Goal: Information Seeking & Learning: Learn about a topic

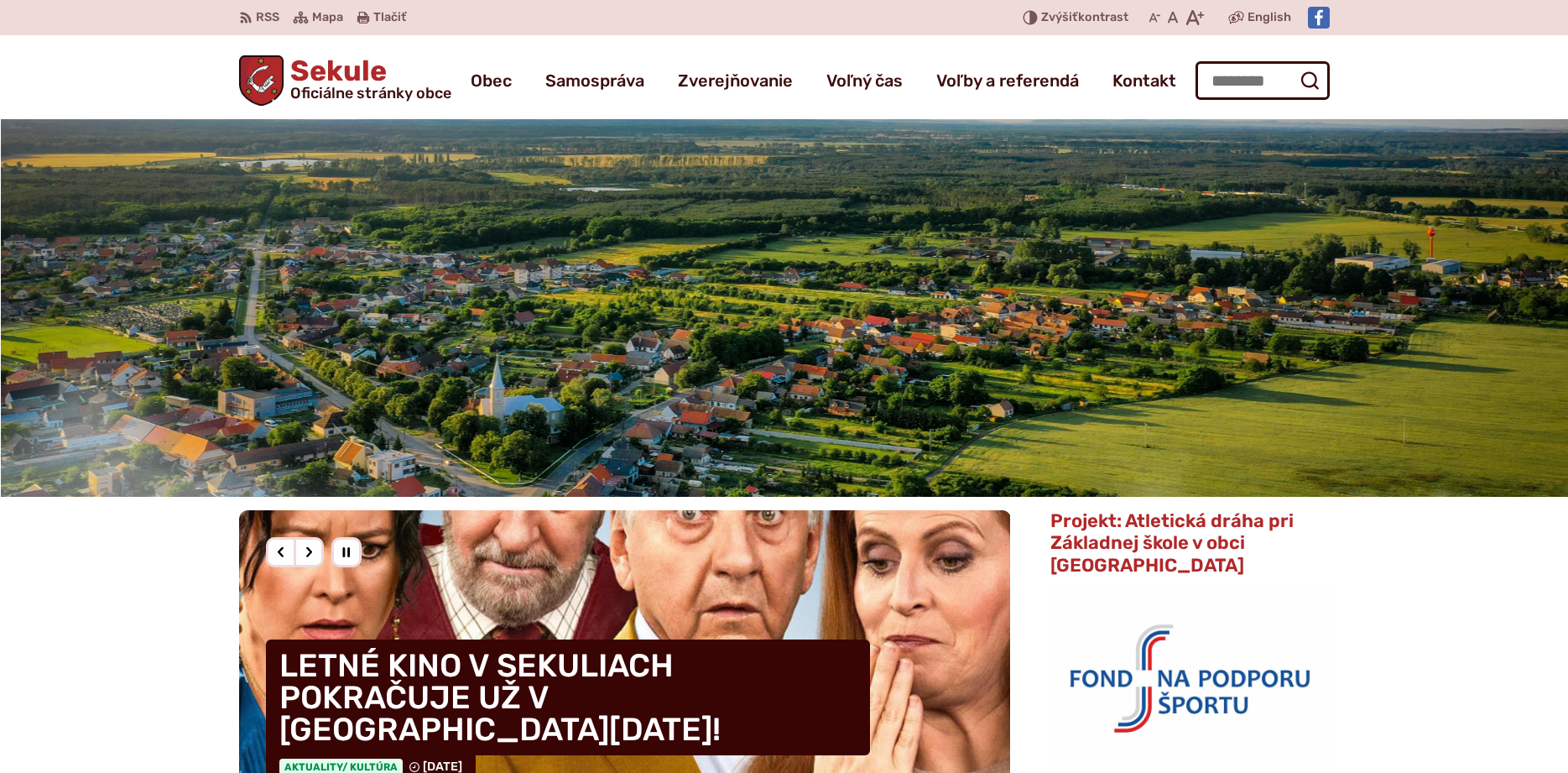
scroll to position [342, 0]
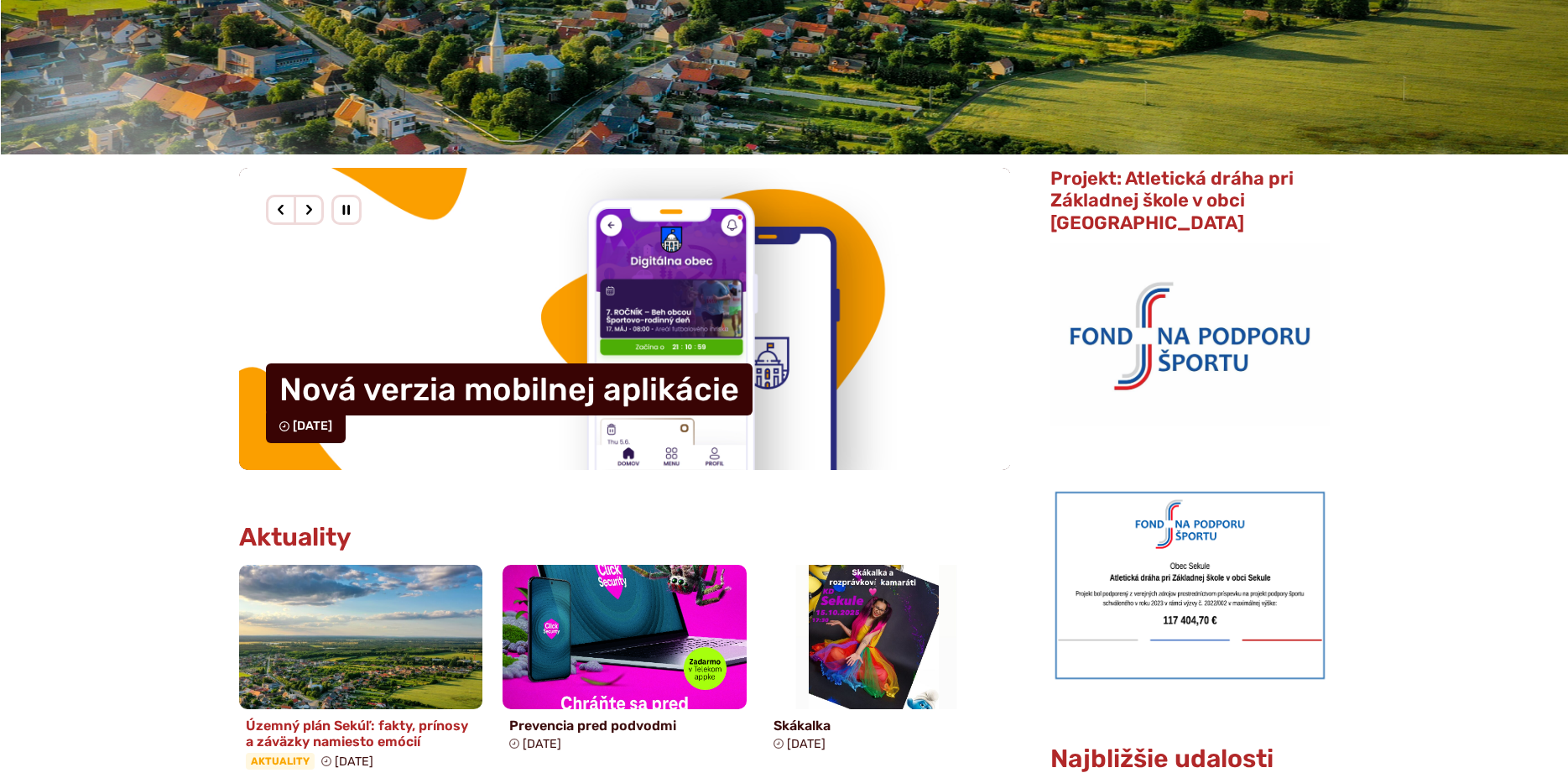
click at [387, 640] on img at bounding box center [361, 636] width 280 height 165
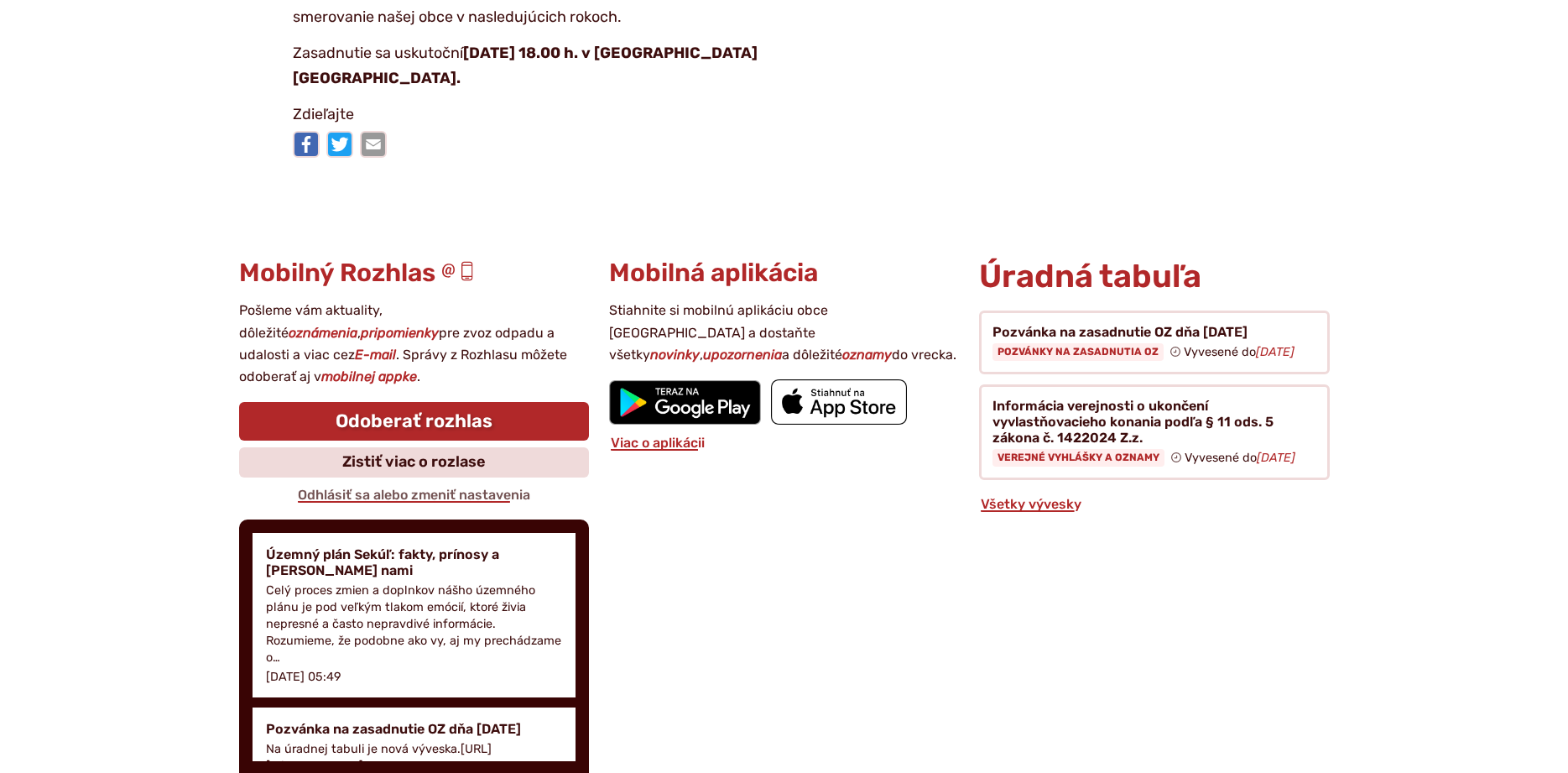
scroll to position [3509, 0]
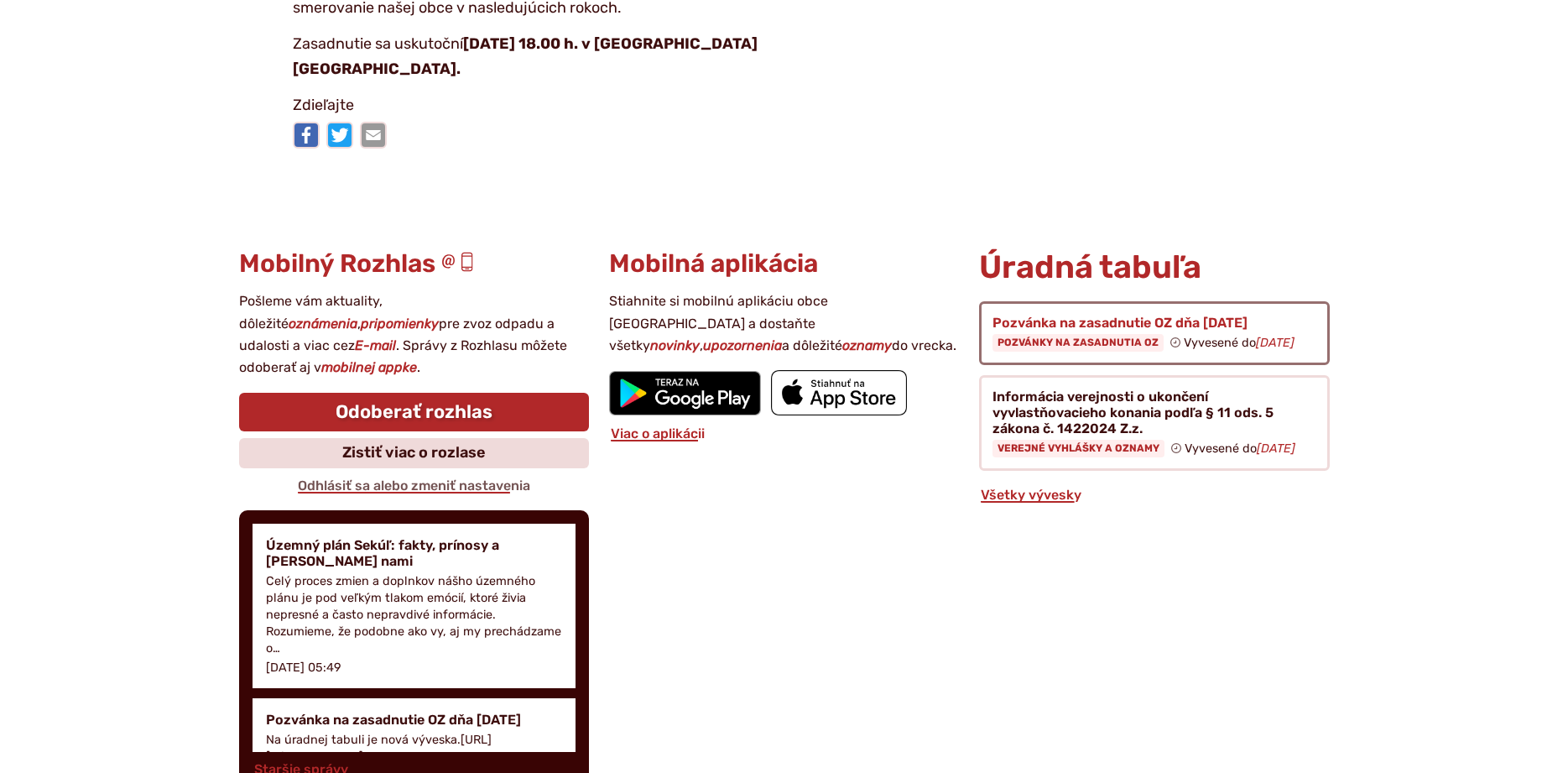
click at [1080, 362] on figure at bounding box center [1153, 333] width 350 height 64
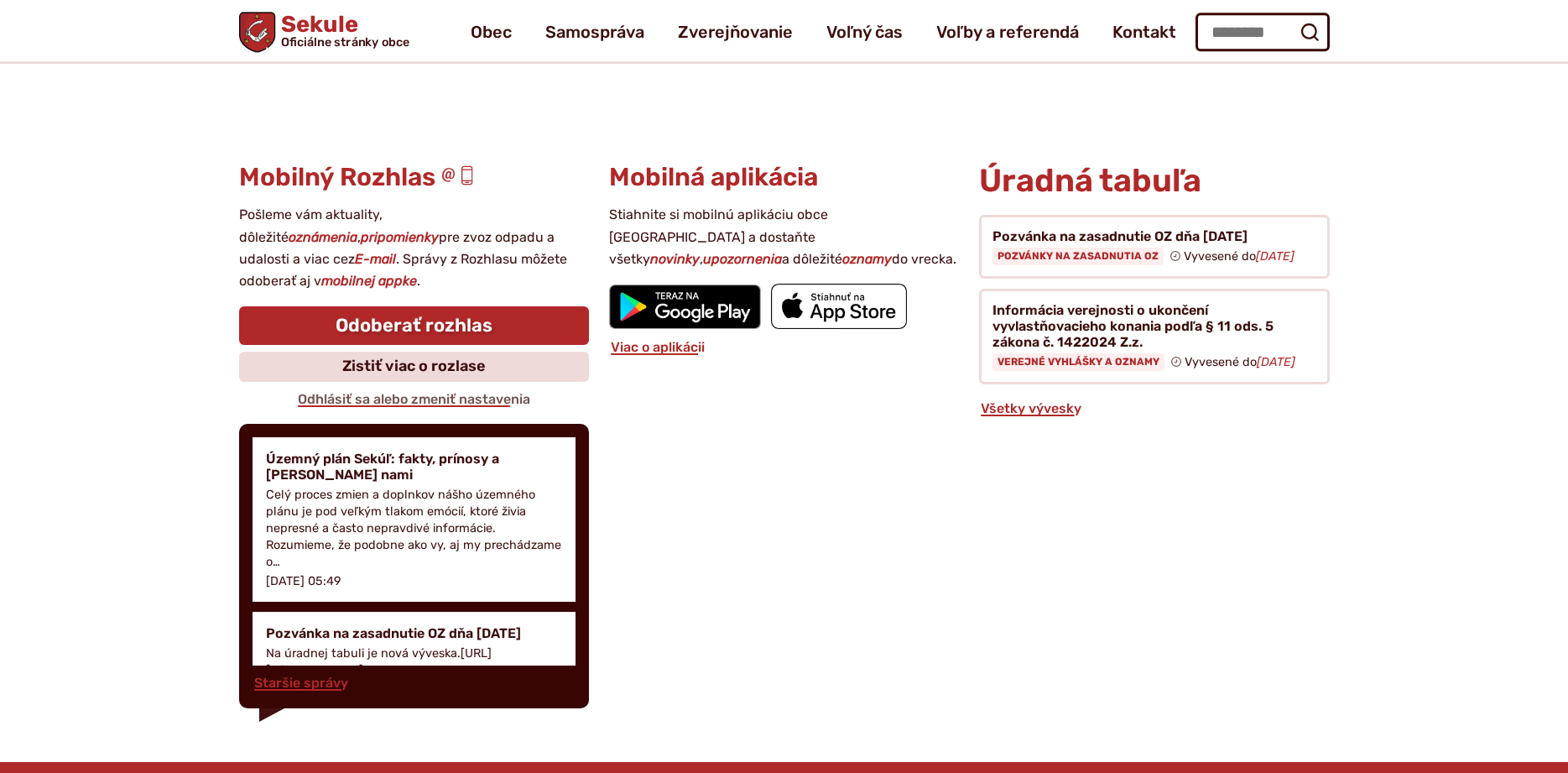
scroll to position [3595, 0]
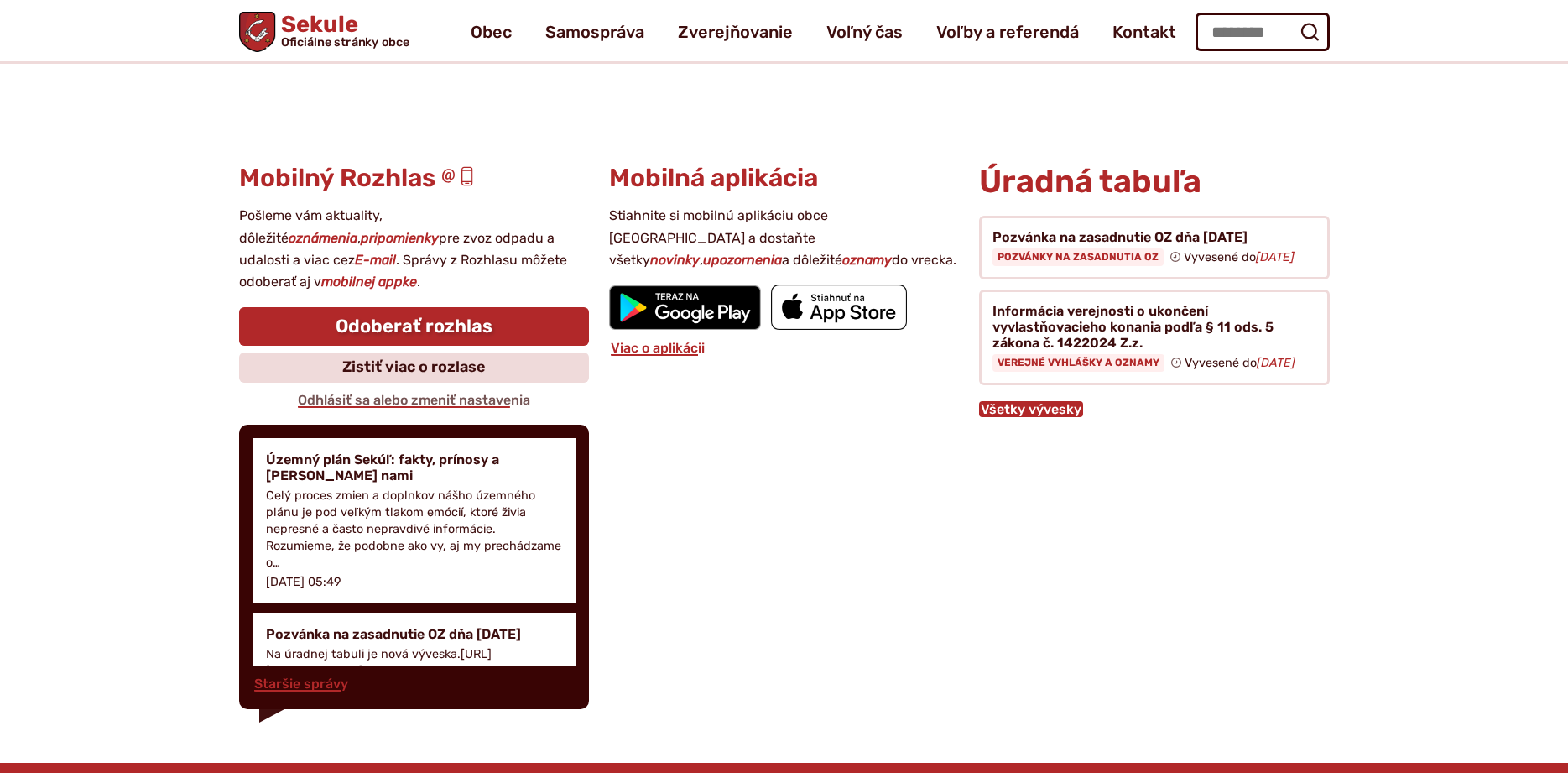
click at [1048, 417] on link "Všetky vývesky" at bounding box center [1030, 409] width 104 height 16
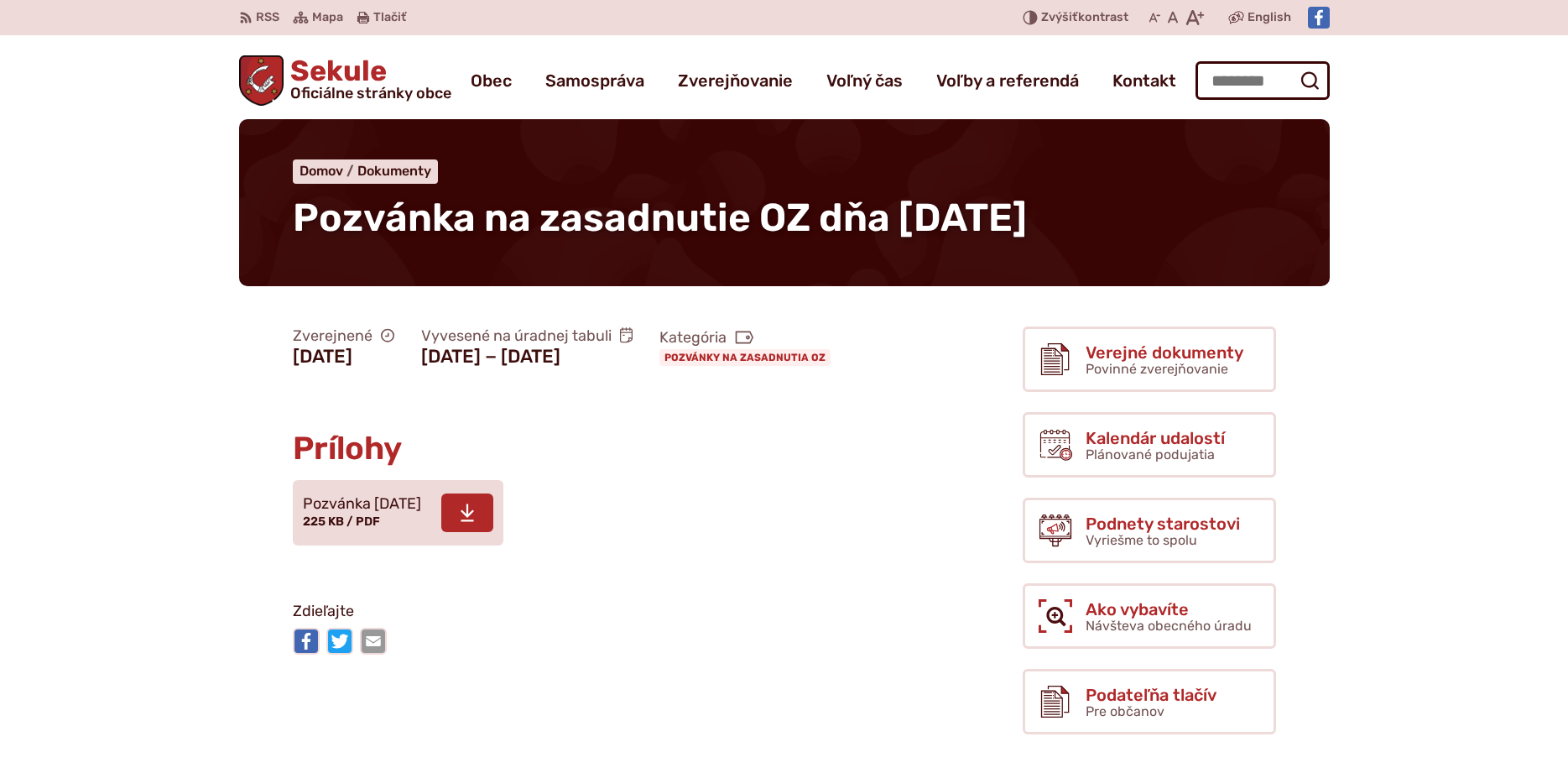
click at [475, 522] on icon at bounding box center [467, 513] width 15 height 21
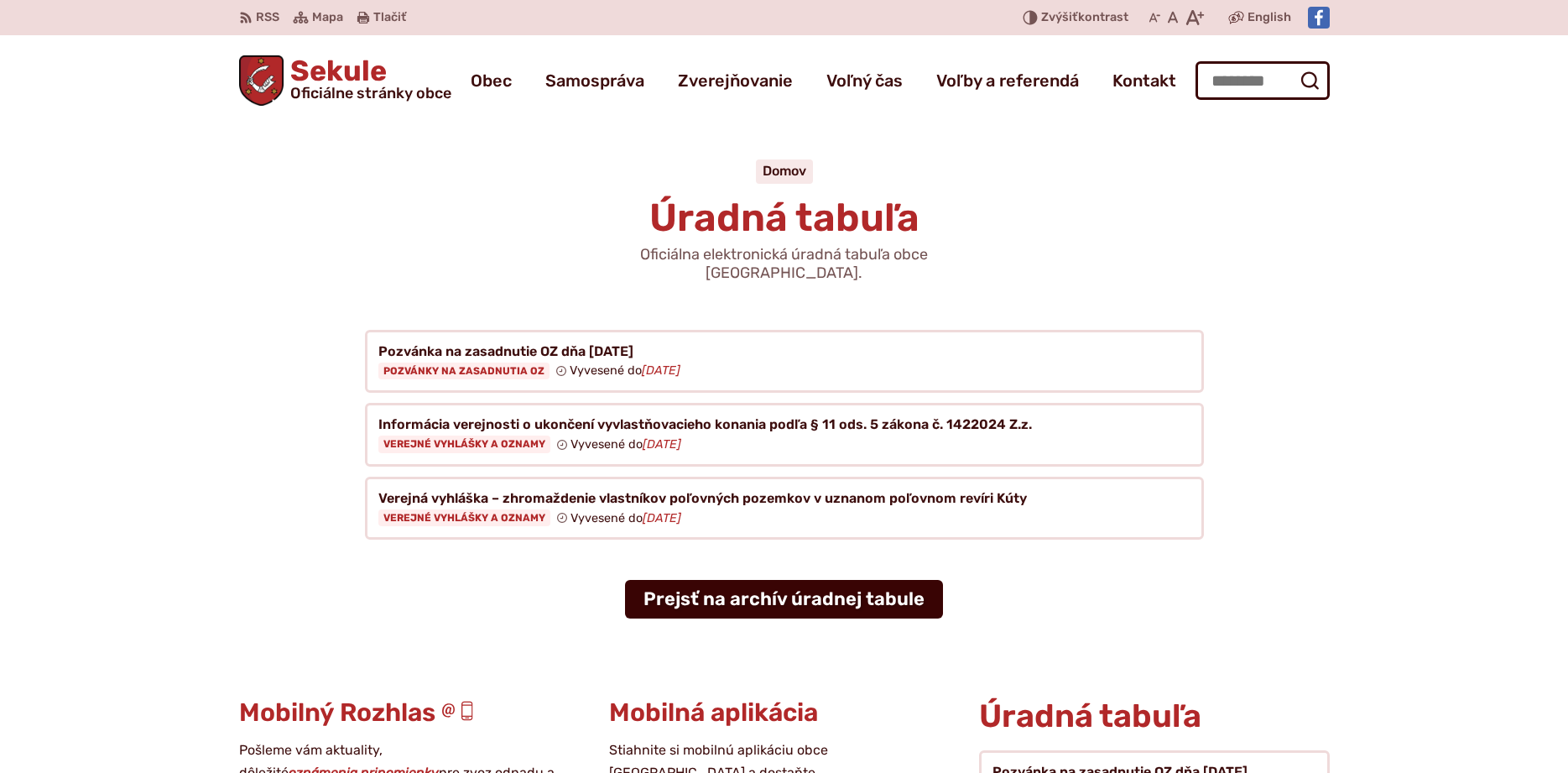
click at [834, 580] on link "Prejsť na archív úradnej tabule" at bounding box center [784, 598] width 318 height 38
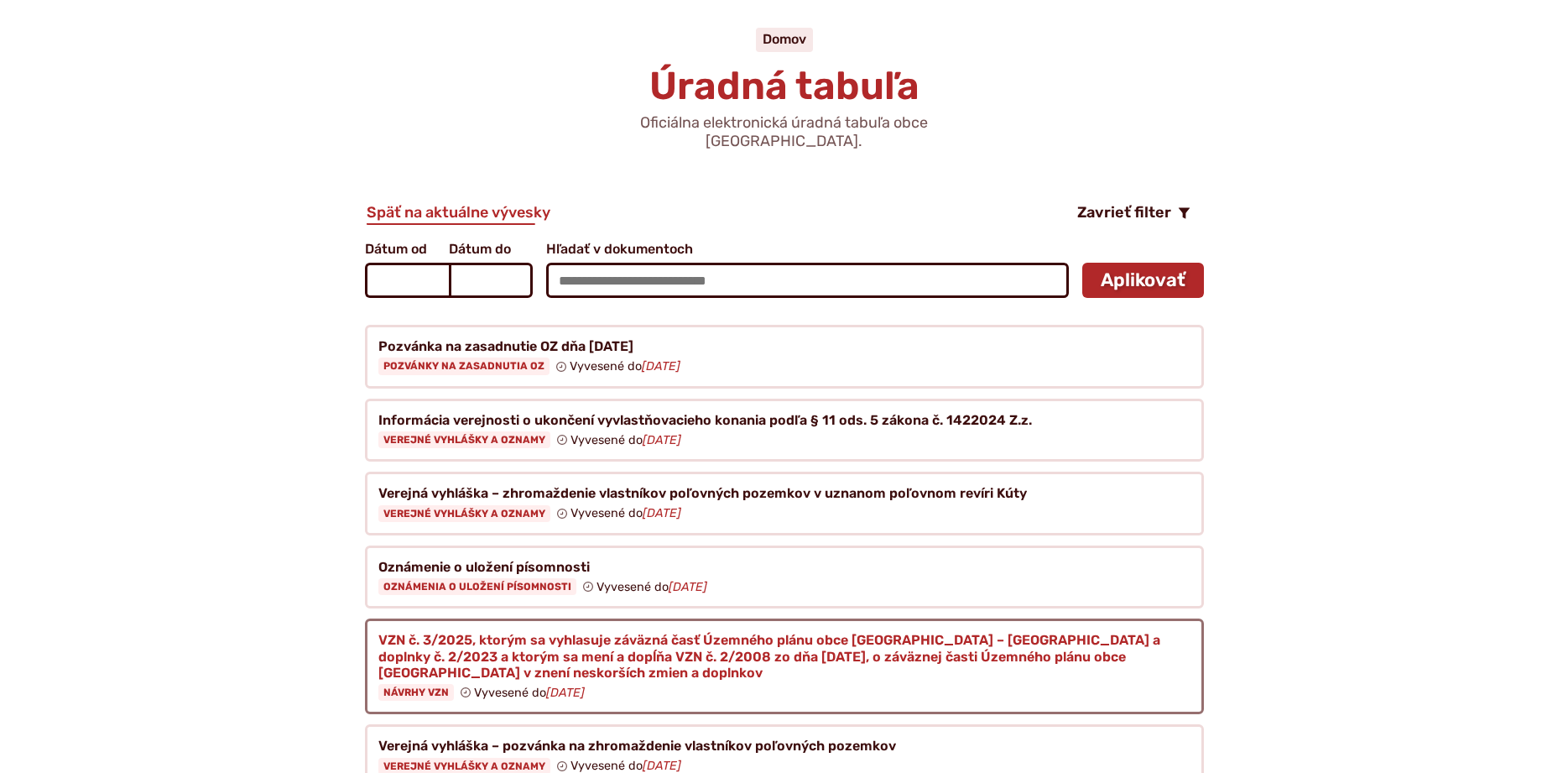
scroll to position [171, 0]
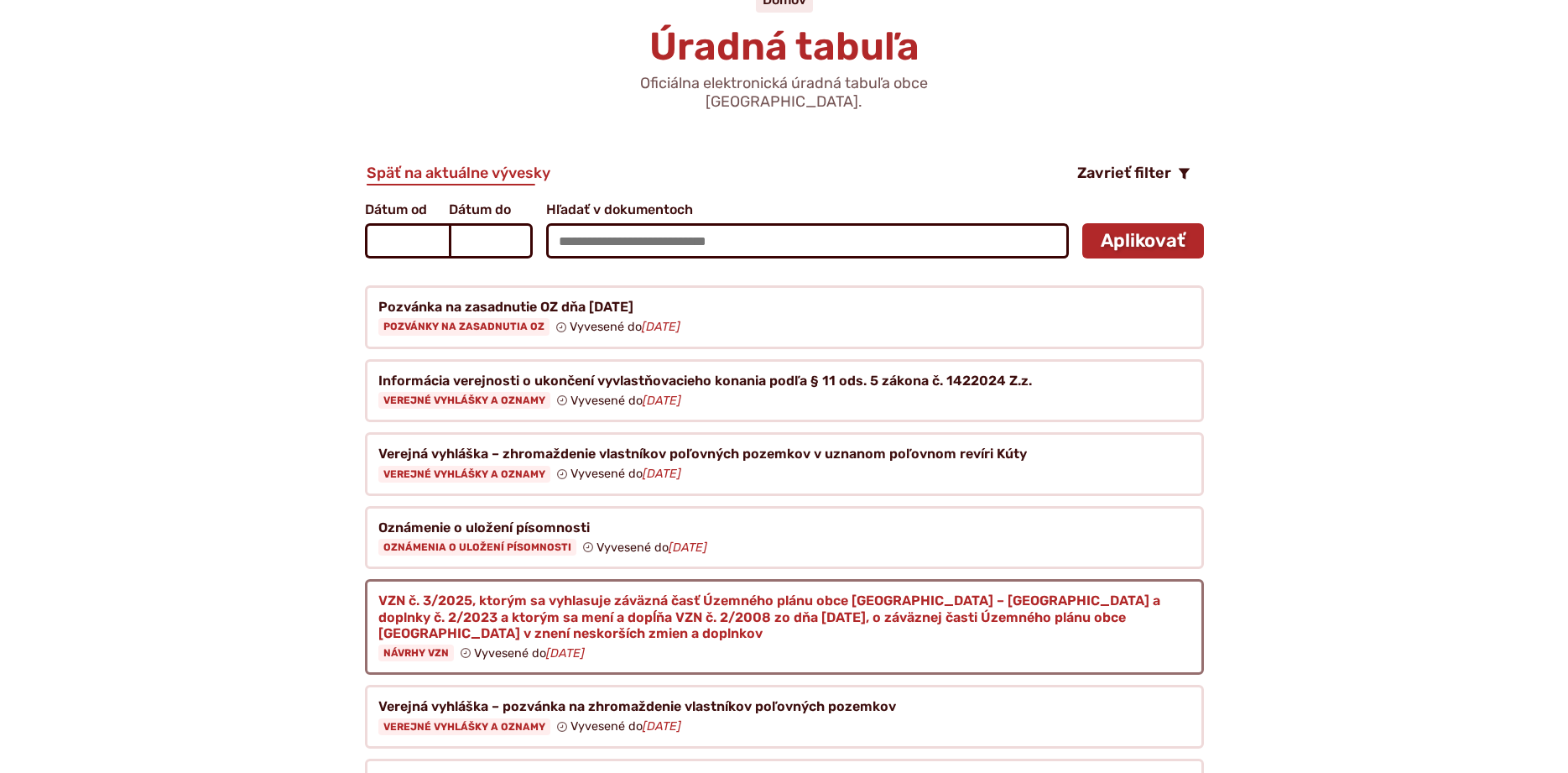
click at [427, 583] on figure at bounding box center [784, 626] width 839 height 95
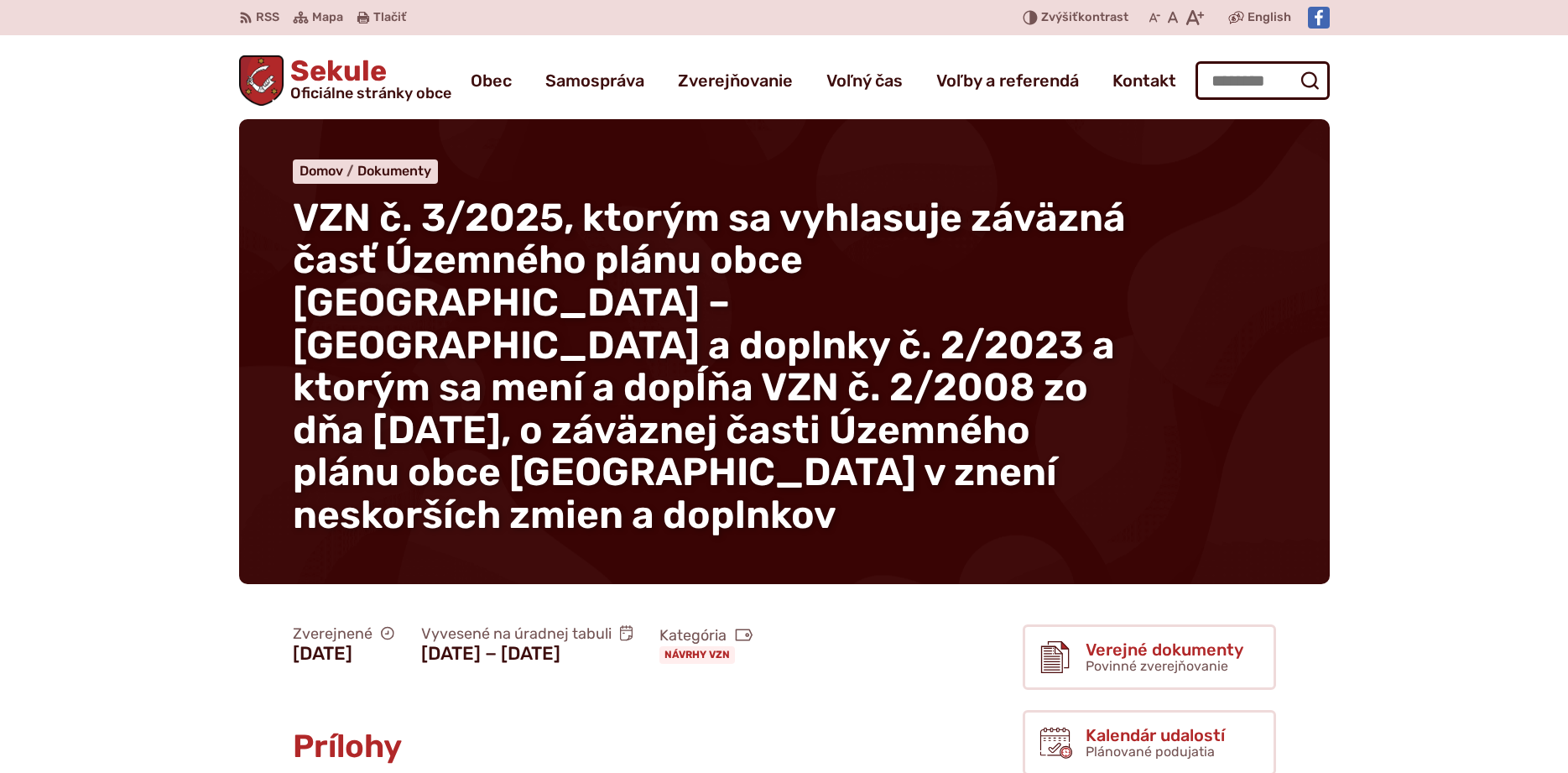
scroll to position [428, 0]
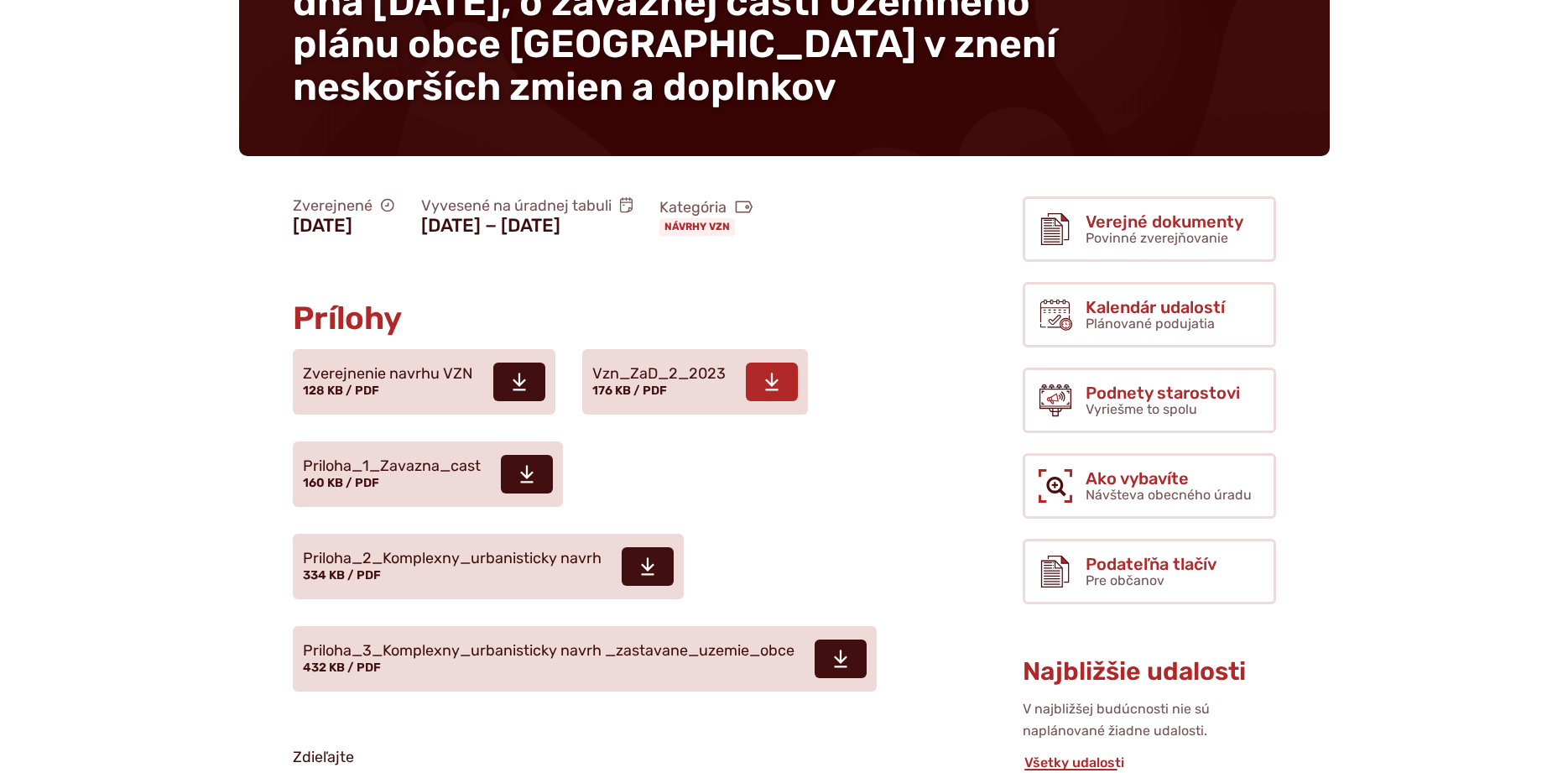
click at [773, 372] on icon at bounding box center [772, 382] width 15 height 21
click at [512, 372] on icon at bounding box center [519, 382] width 15 height 21
